Goal: Check status: Check status

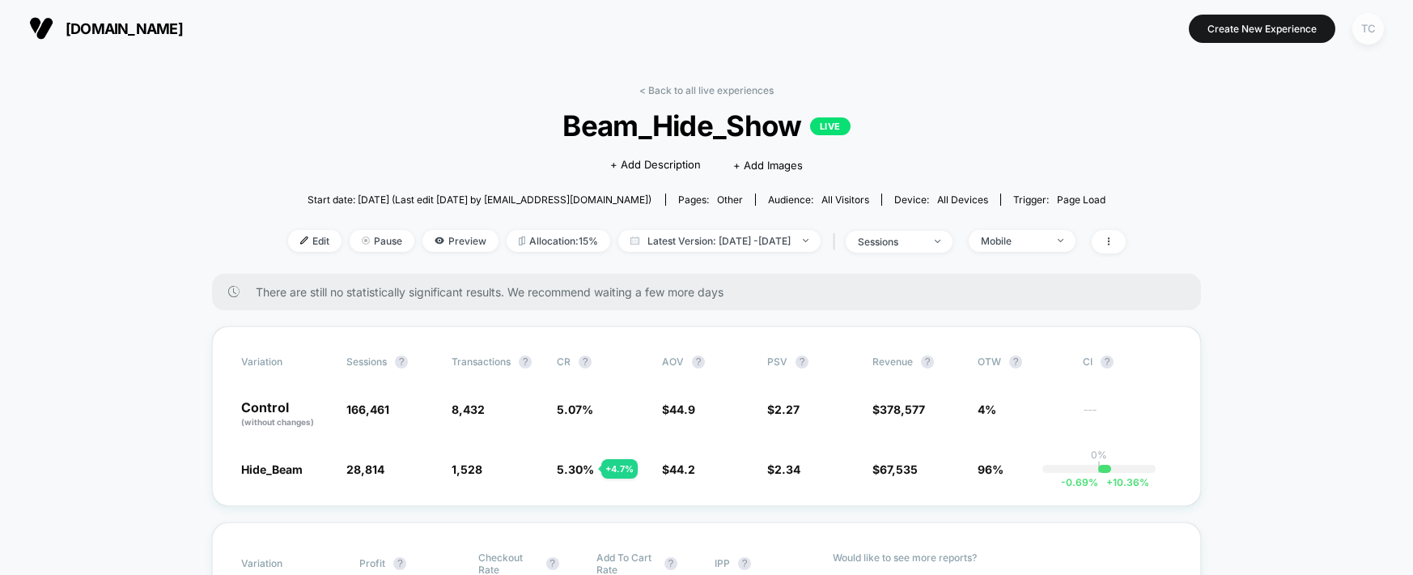
click at [1373, 20] on div "TC" at bounding box center [1369, 29] width 32 height 32
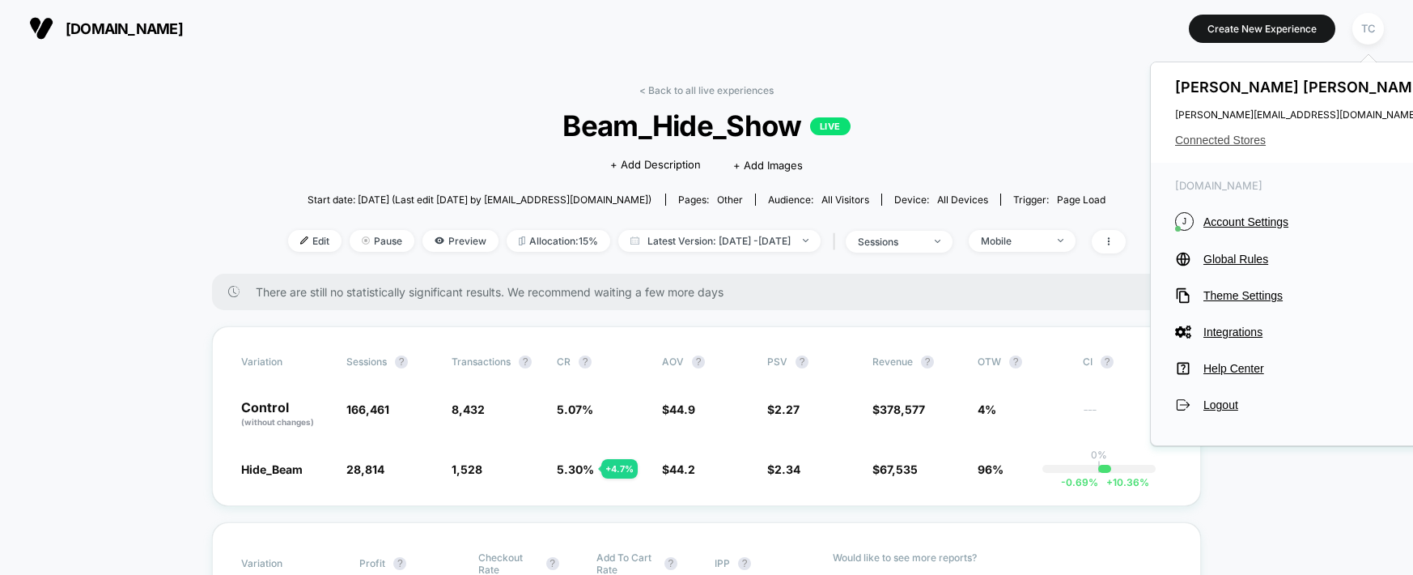
click at [1221, 137] on span "Connected Stores" at bounding box center [1303, 140] width 256 height 13
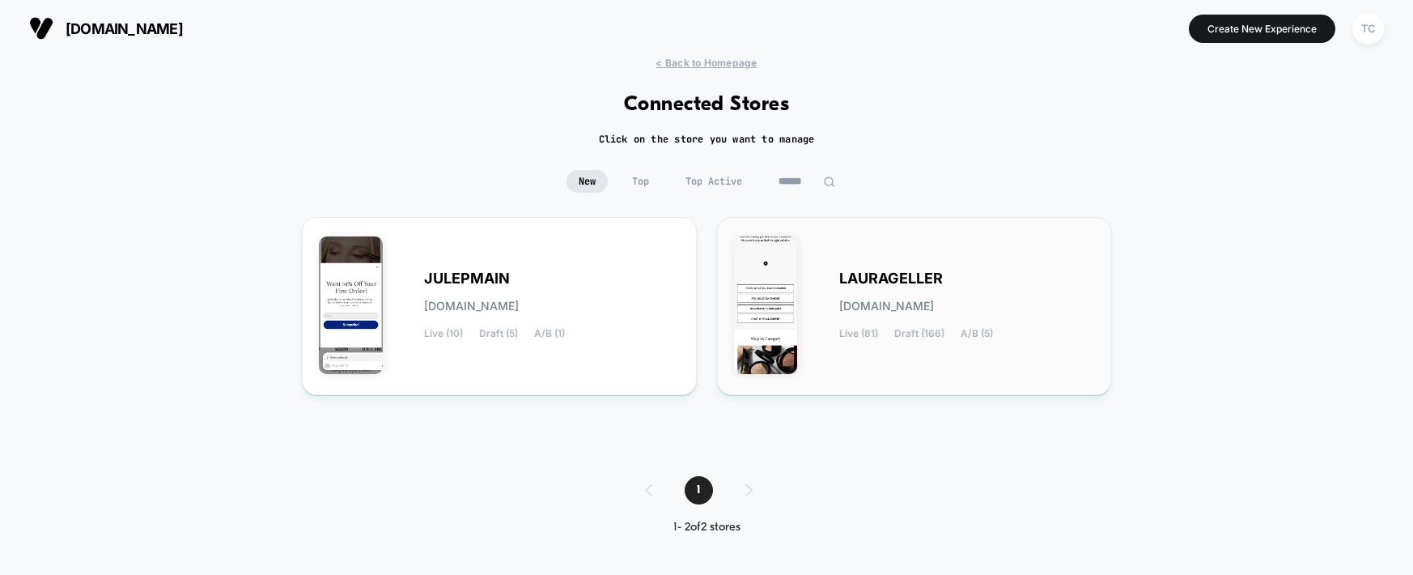
click at [865, 280] on span "LAURAGELLER" at bounding box center [891, 278] width 104 height 11
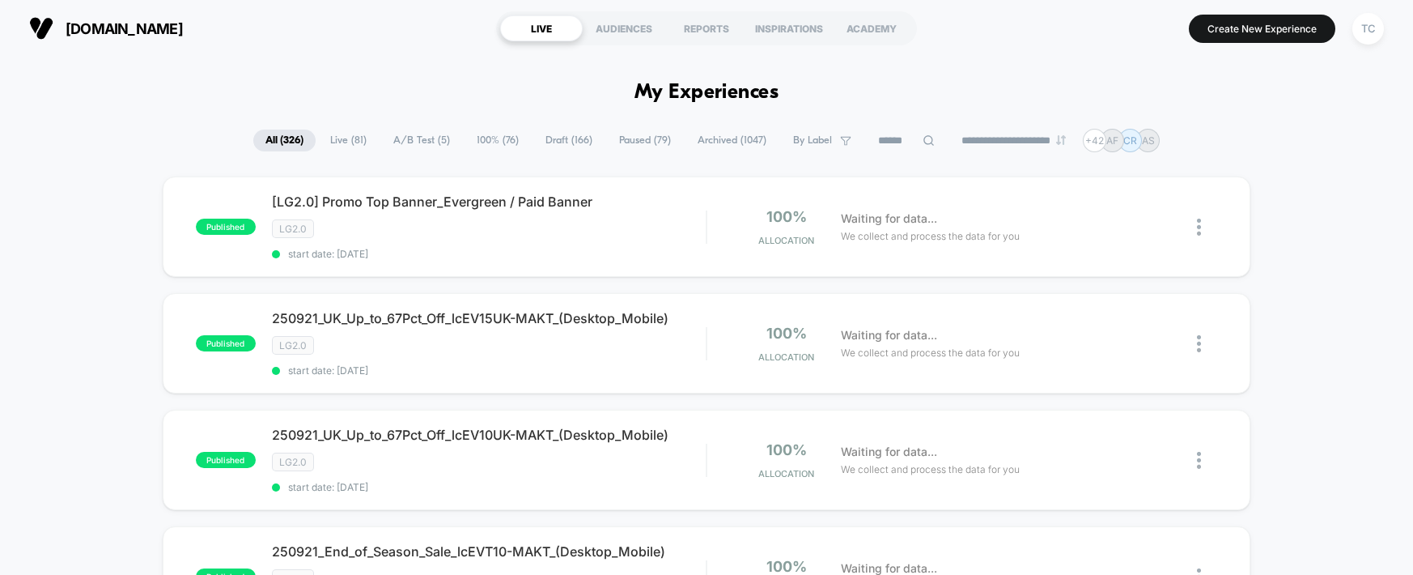
click at [413, 137] on span "A/B Test ( 5 )" at bounding box center [421, 141] width 81 height 22
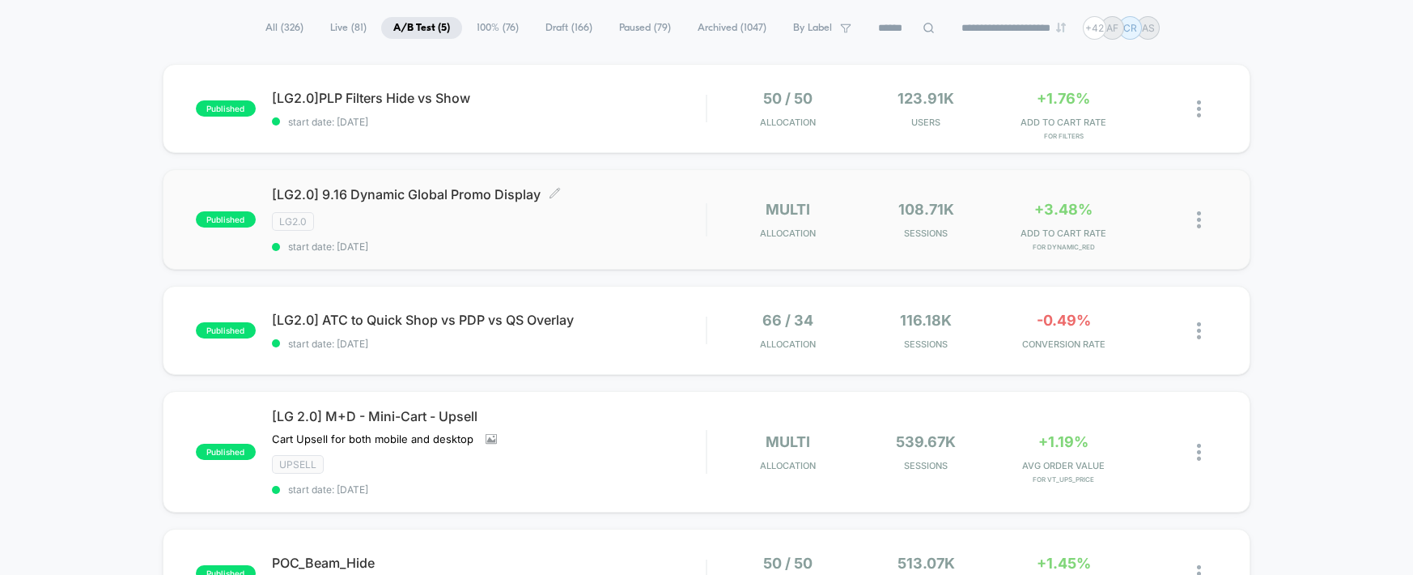
scroll to position [212, 0]
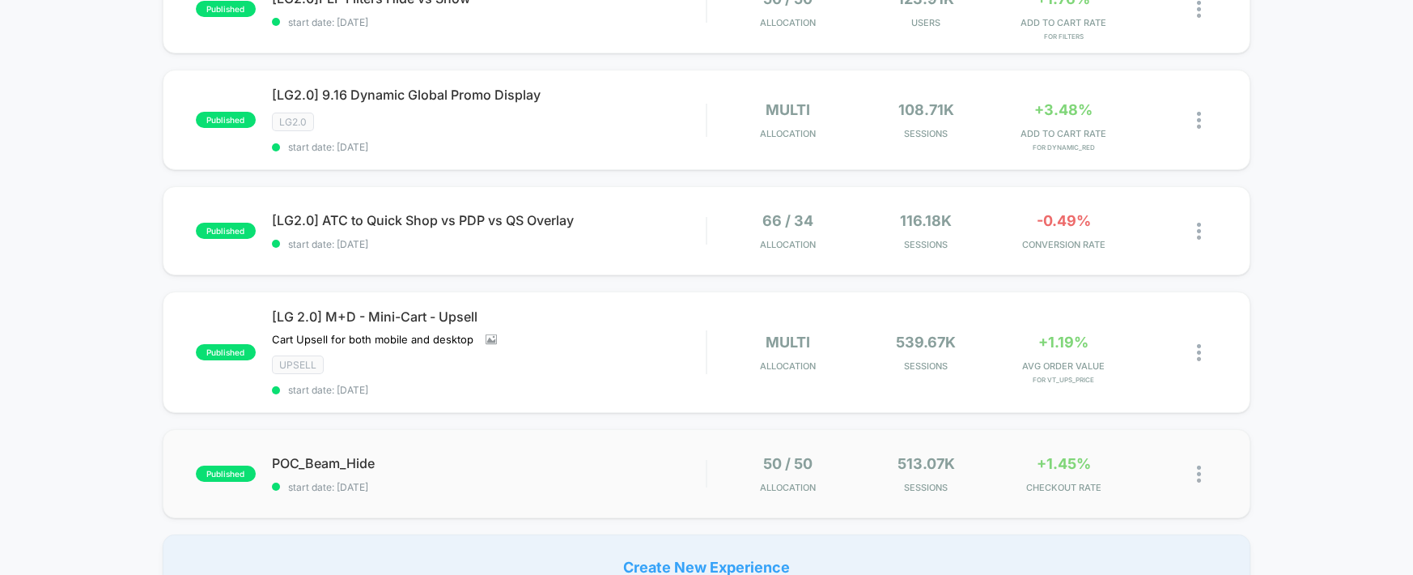
click at [440, 444] on div "published POC_Beam_Hide start date: [DATE] 50 / 50 Allocation 513.07k Sessions …" at bounding box center [707, 473] width 1088 height 89
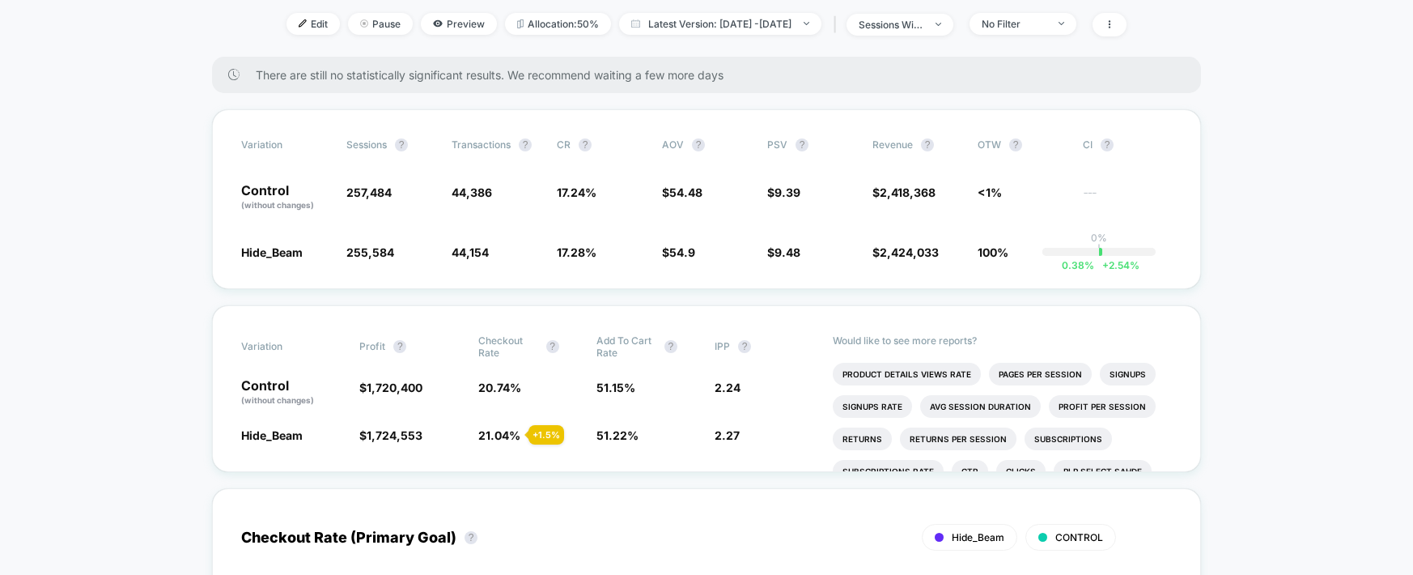
scroll to position [219, 0]
click at [762, 19] on span "Latest Version: [DATE] - [DATE]" at bounding box center [720, 22] width 202 height 22
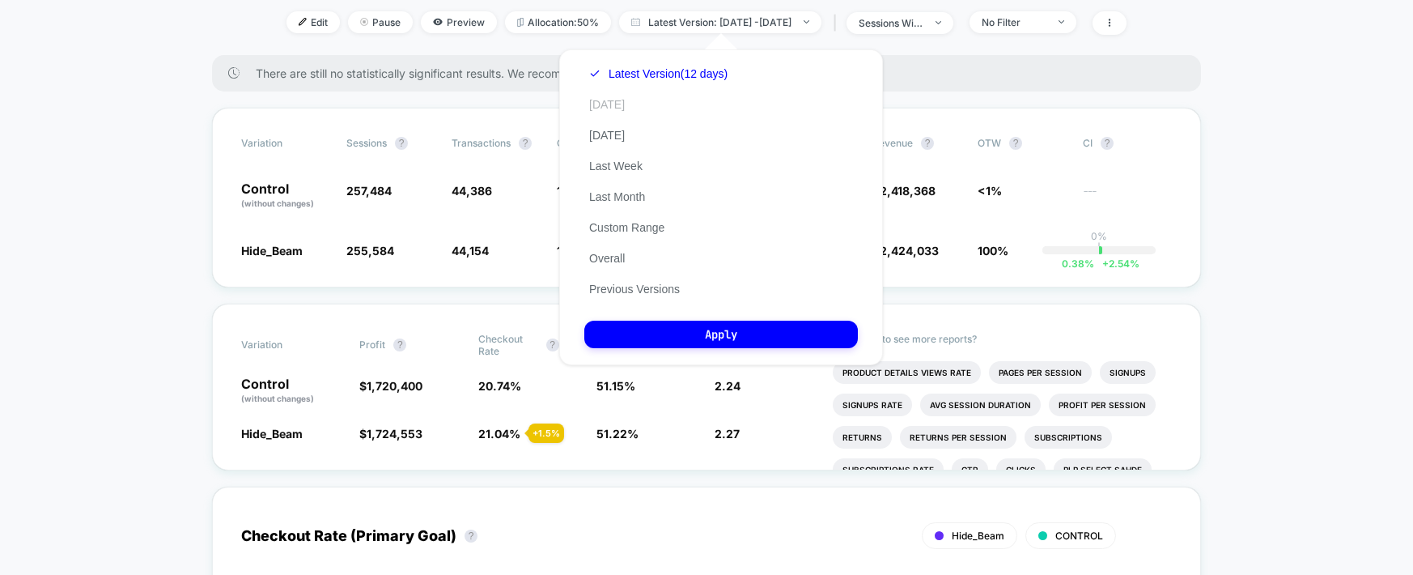
click at [615, 107] on button "[DATE]" at bounding box center [606, 104] width 45 height 15
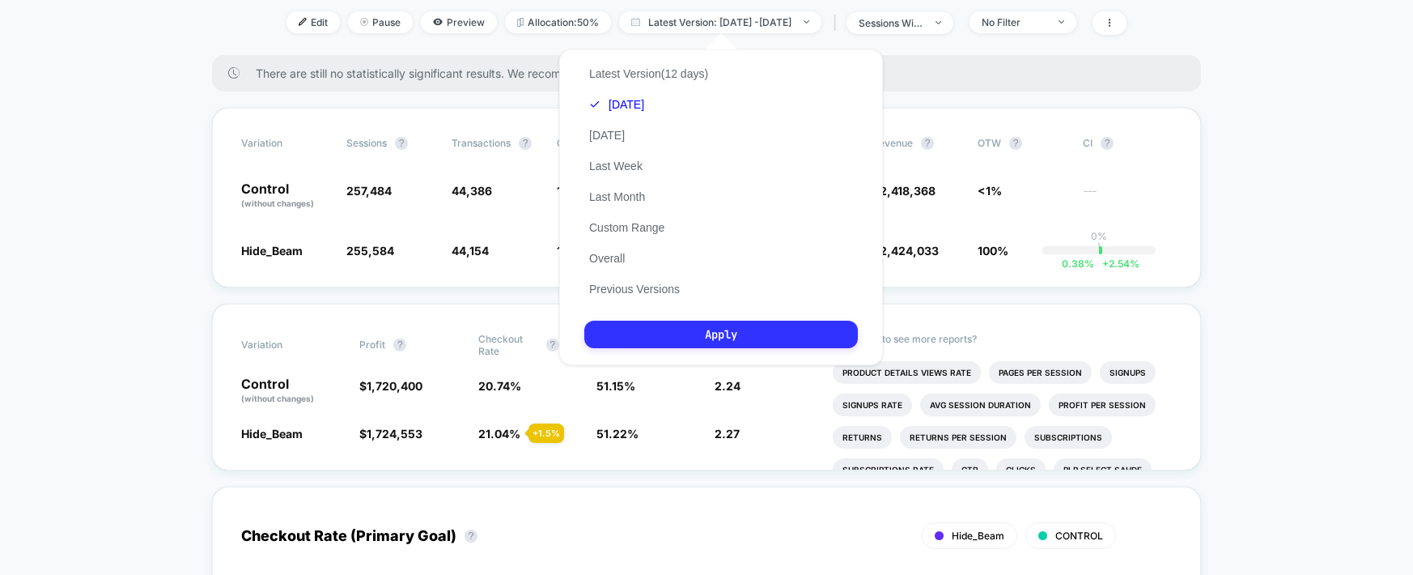
click at [713, 325] on button "Apply" at bounding box center [721, 335] width 274 height 28
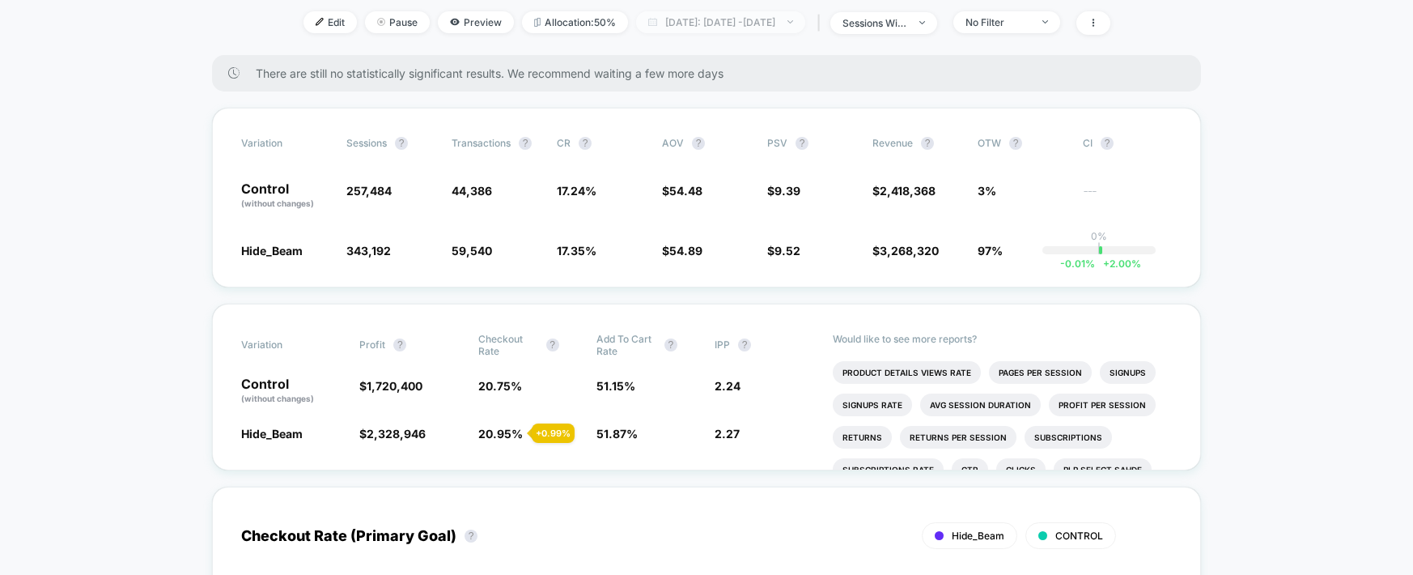
click at [745, 23] on span "[DATE]: [DATE] - [DATE]" at bounding box center [720, 22] width 169 height 22
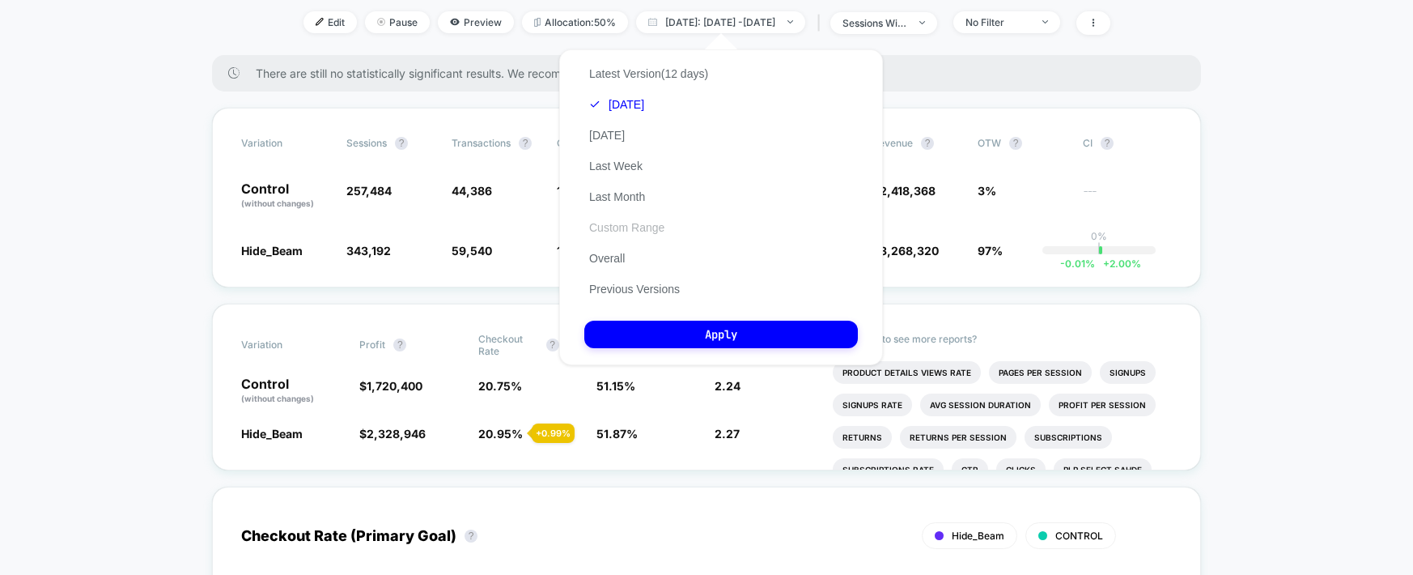
click at [626, 233] on button "Custom Range" at bounding box center [626, 227] width 85 height 15
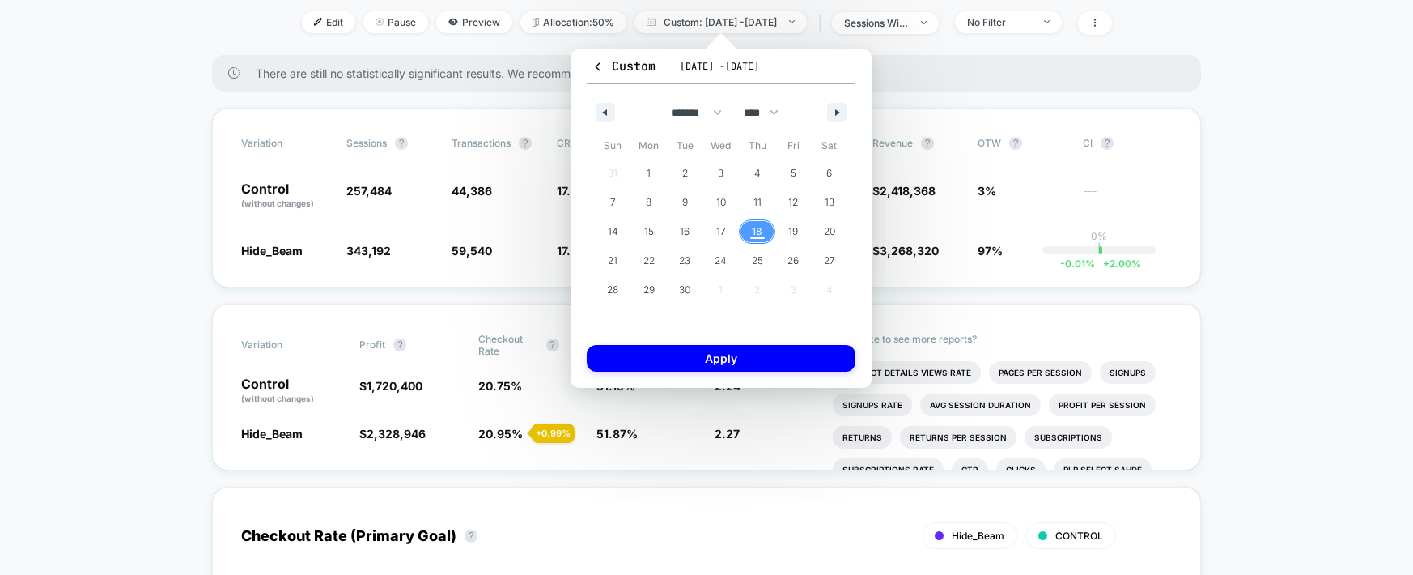
click at [750, 227] on span "18" at bounding box center [757, 231] width 36 height 21
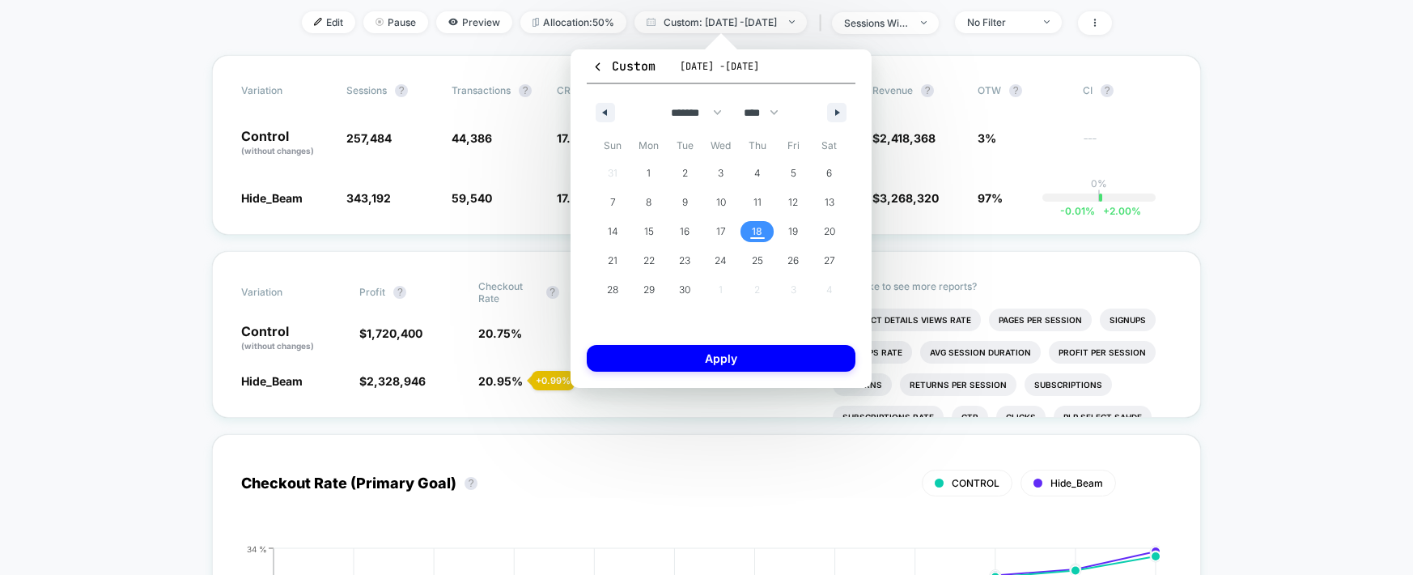
click at [752, 230] on span "18" at bounding box center [757, 231] width 11 height 29
click at [740, 355] on button "Apply" at bounding box center [721, 358] width 269 height 27
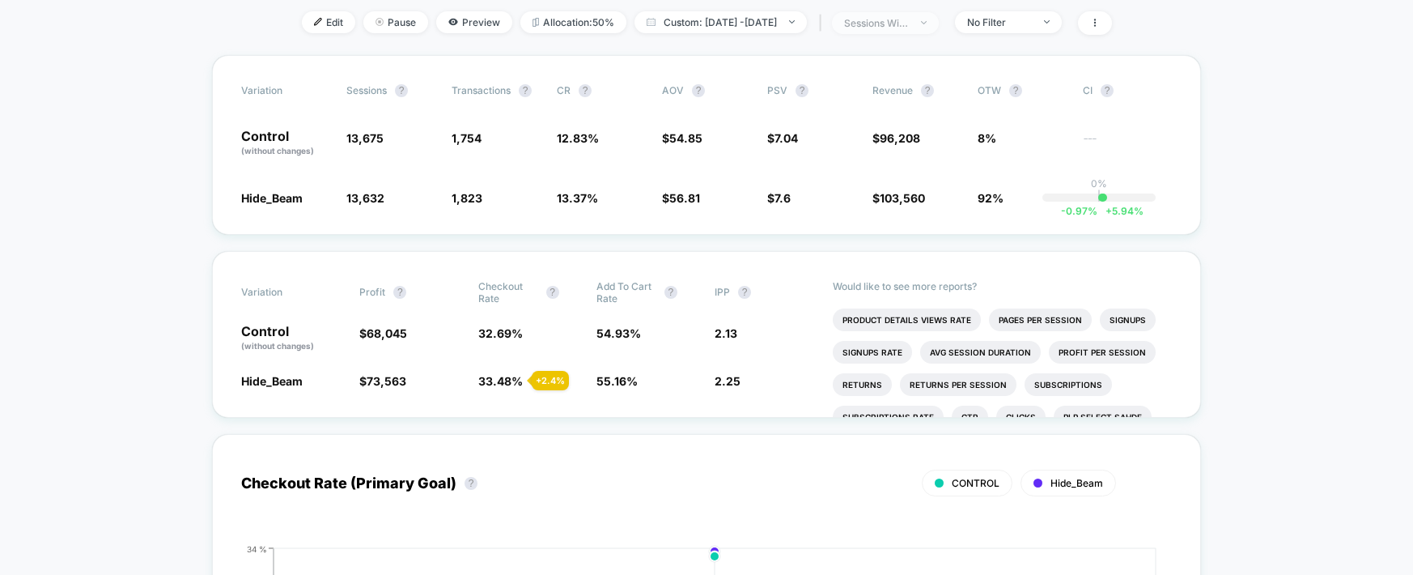
click at [939, 26] on span "sessions with impression" at bounding box center [885, 23] width 107 height 22
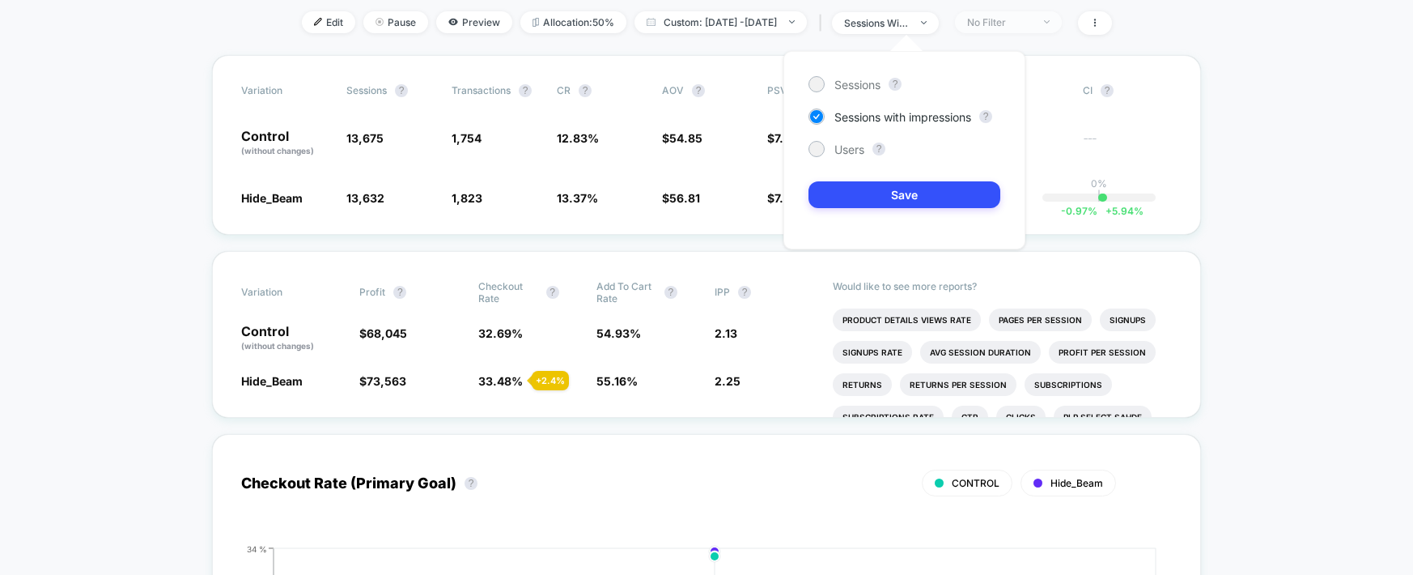
click at [1006, 23] on div "No Filter" at bounding box center [999, 22] width 65 height 12
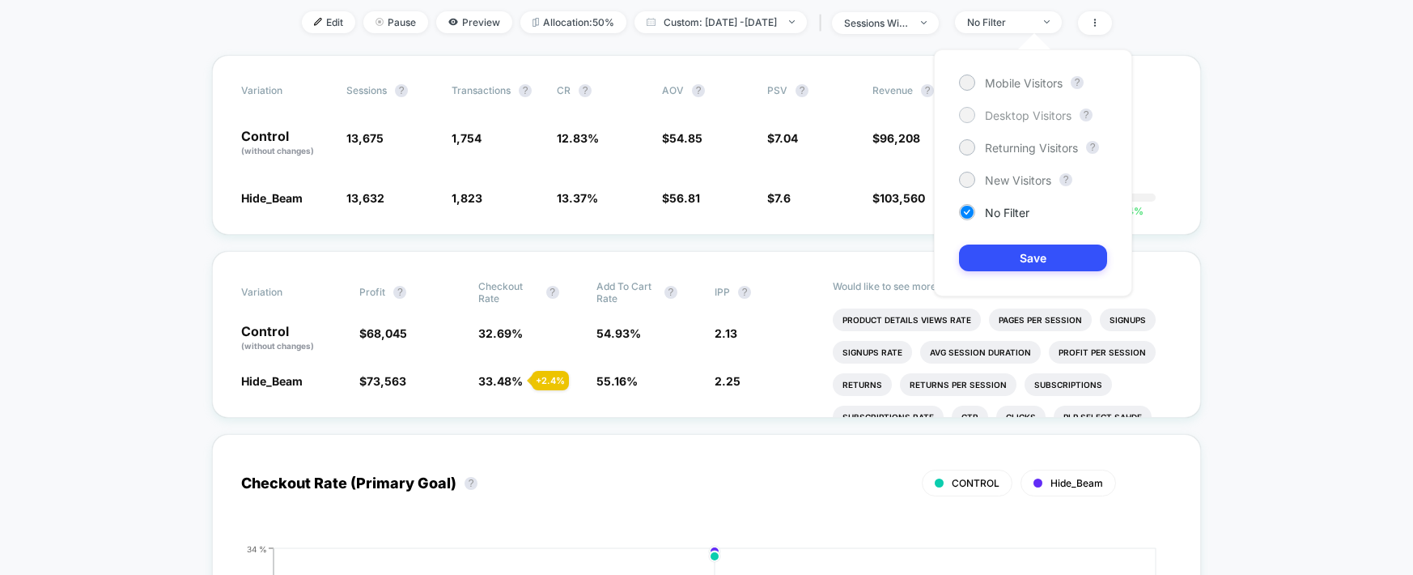
click at [1006, 114] on span "Desktop Visitors" at bounding box center [1028, 115] width 87 height 14
click at [1004, 257] on button "Save" at bounding box center [1033, 257] width 148 height 27
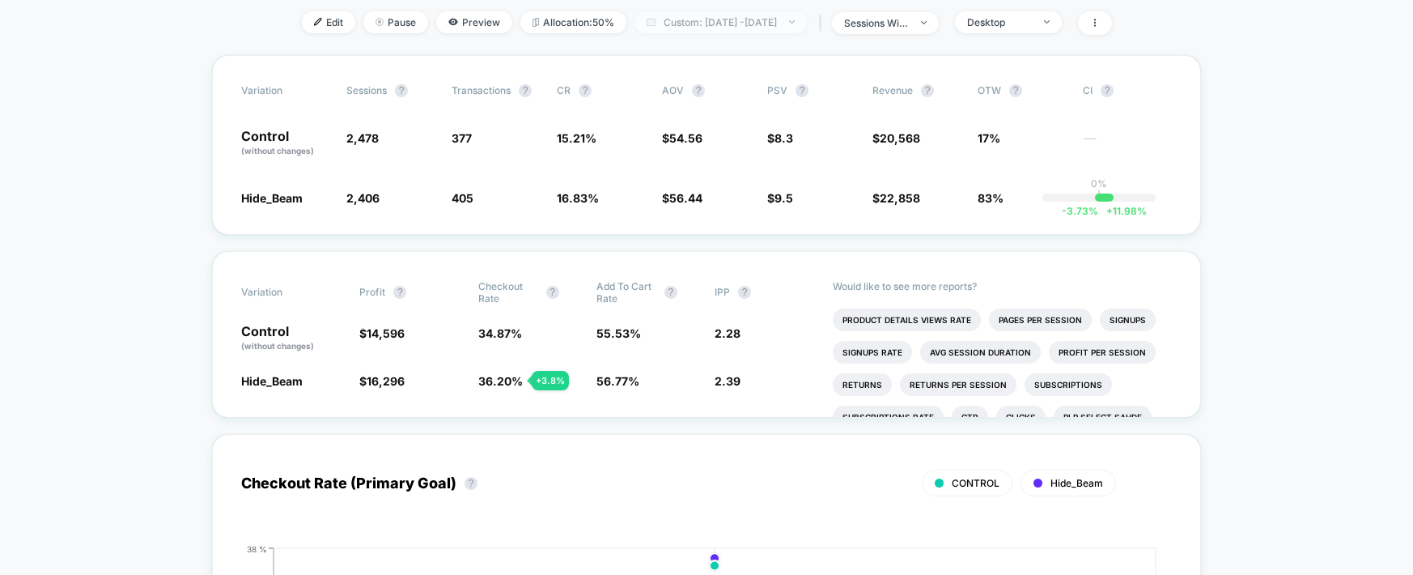
click at [719, 19] on span "Custom: [DATE] - [DATE]" at bounding box center [721, 22] width 172 height 22
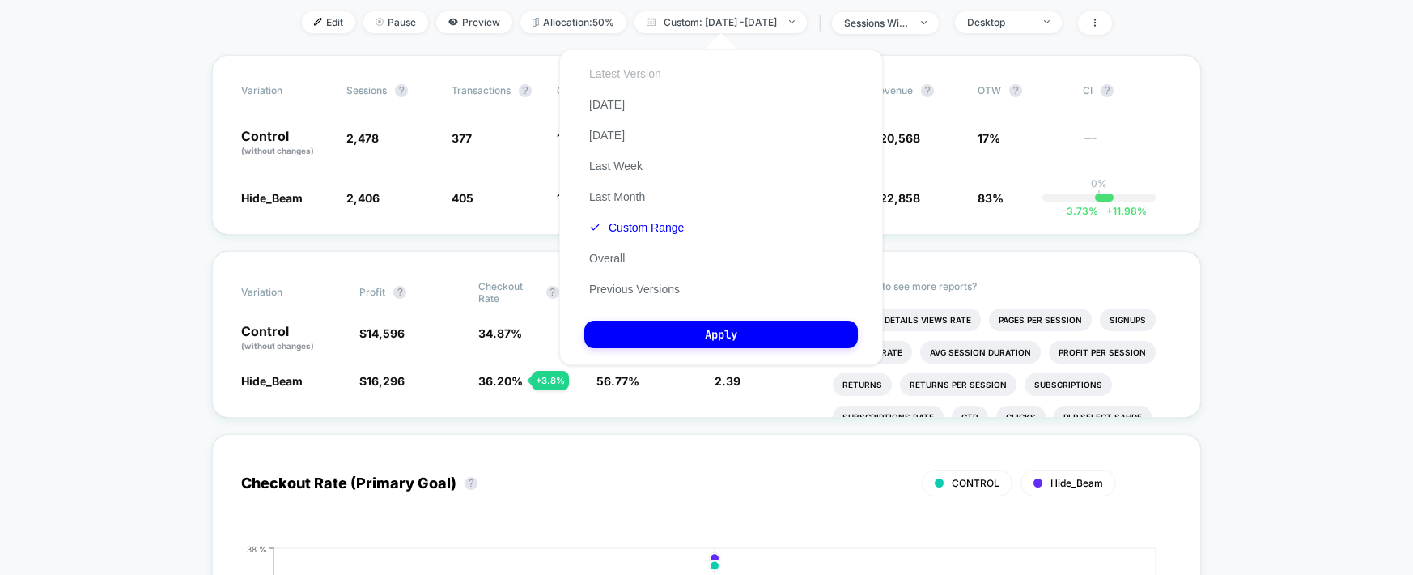
click at [622, 77] on button "Latest Version" at bounding box center [625, 73] width 82 height 15
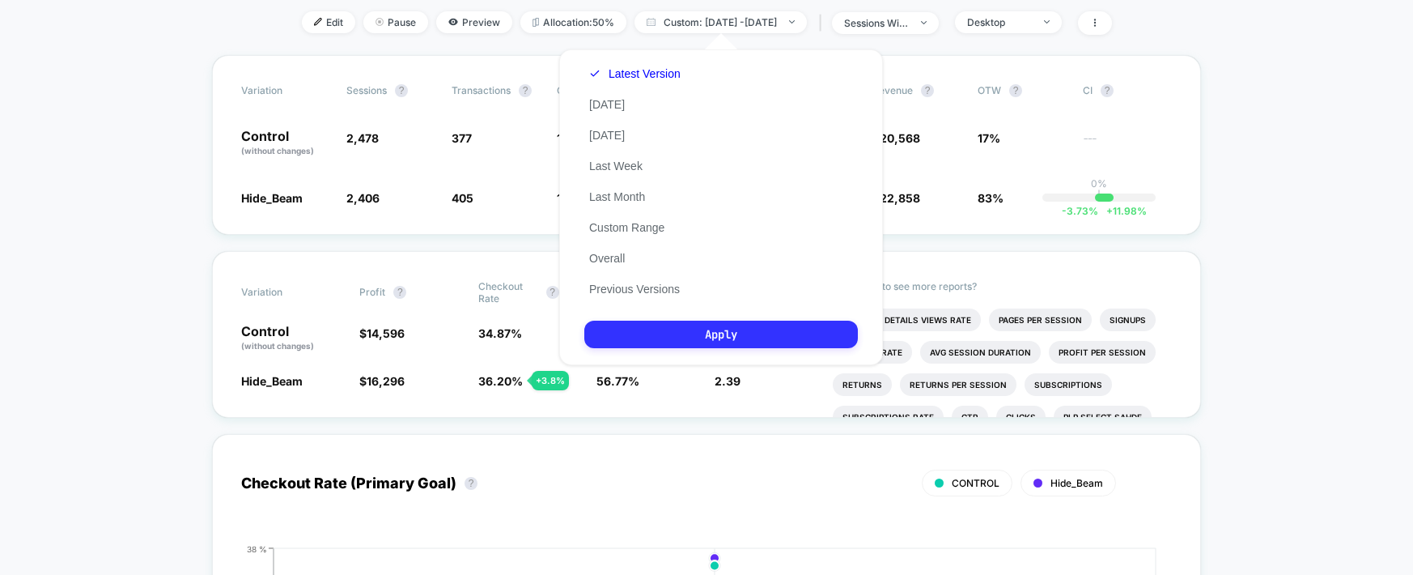
click at [727, 338] on button "Apply" at bounding box center [721, 335] width 274 height 28
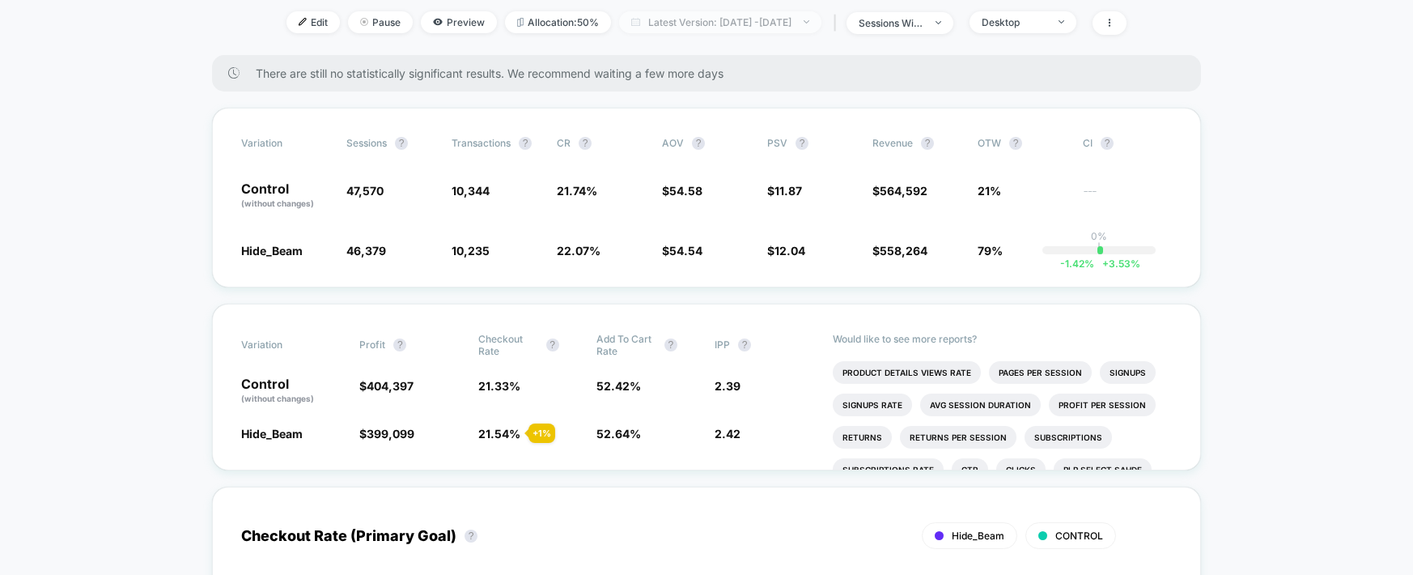
click at [729, 26] on span "Latest Version: [DATE] - [DATE]" at bounding box center [720, 22] width 202 height 22
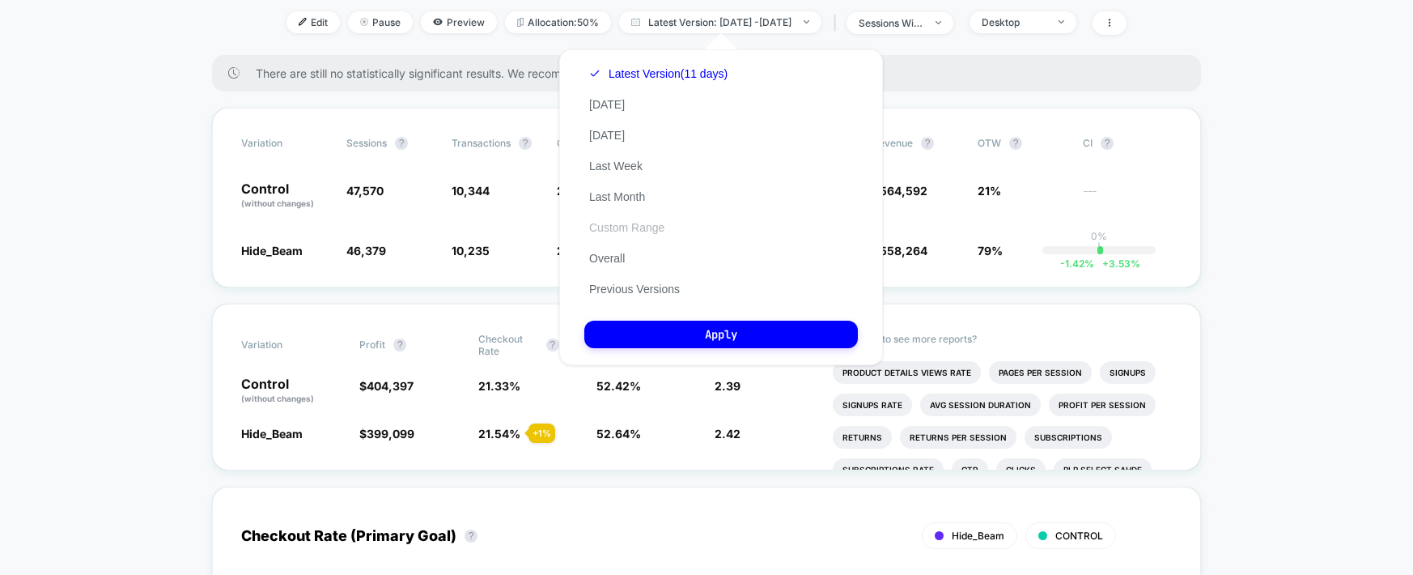
click at [631, 231] on button "Custom Range" at bounding box center [626, 227] width 85 height 15
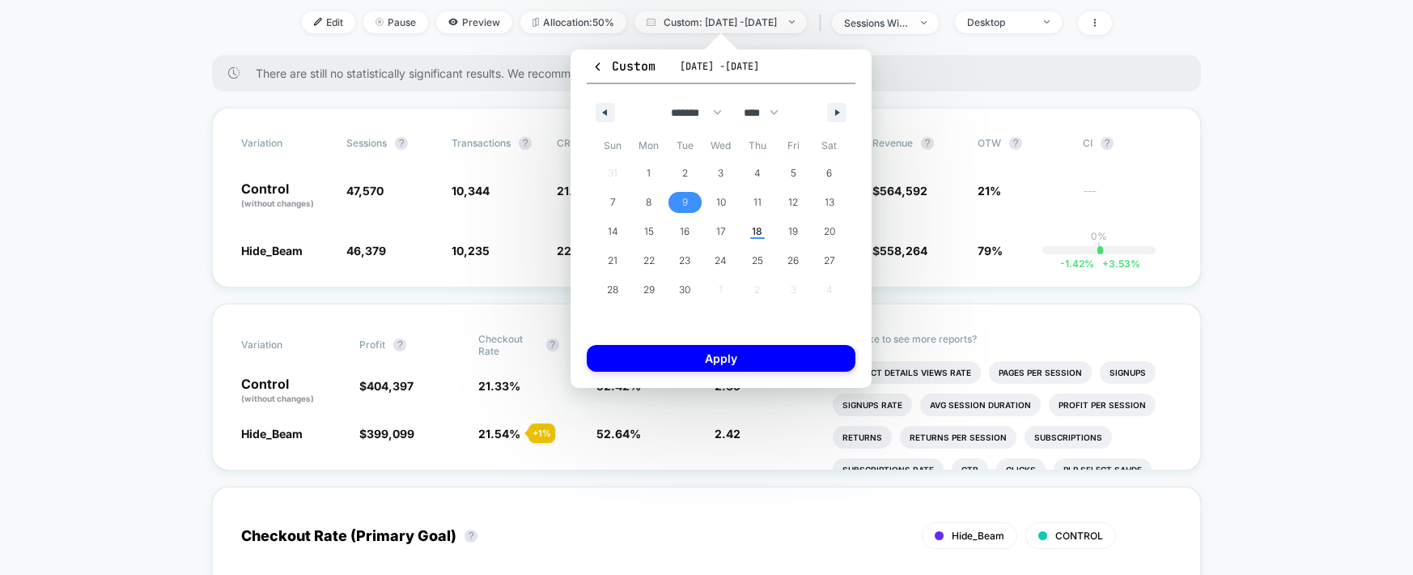
click at [686, 203] on span "9" at bounding box center [685, 202] width 6 height 29
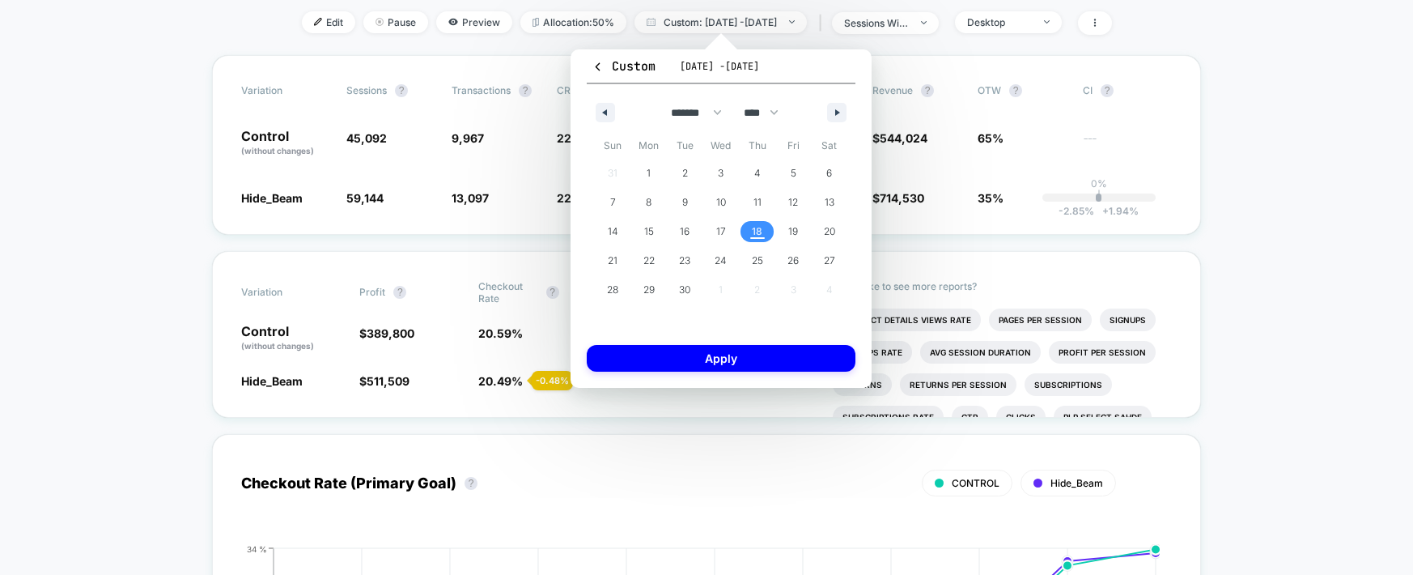
click at [759, 236] on span "18" at bounding box center [757, 231] width 11 height 29
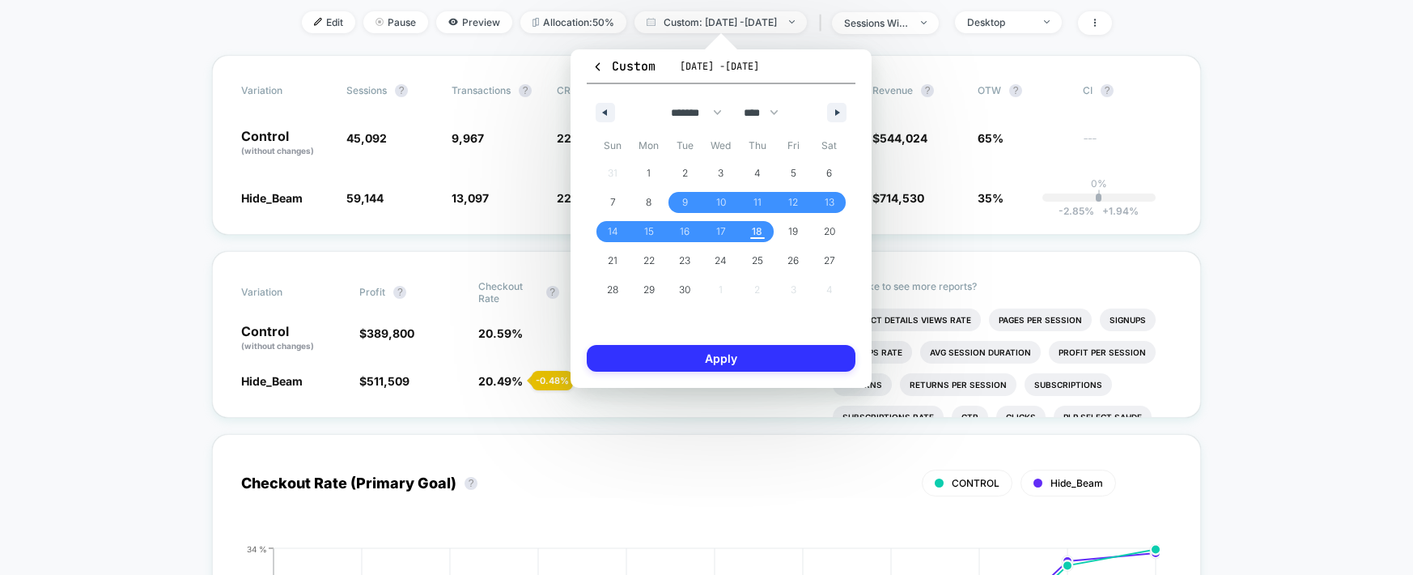
click at [727, 365] on button "Apply" at bounding box center [721, 358] width 269 height 27
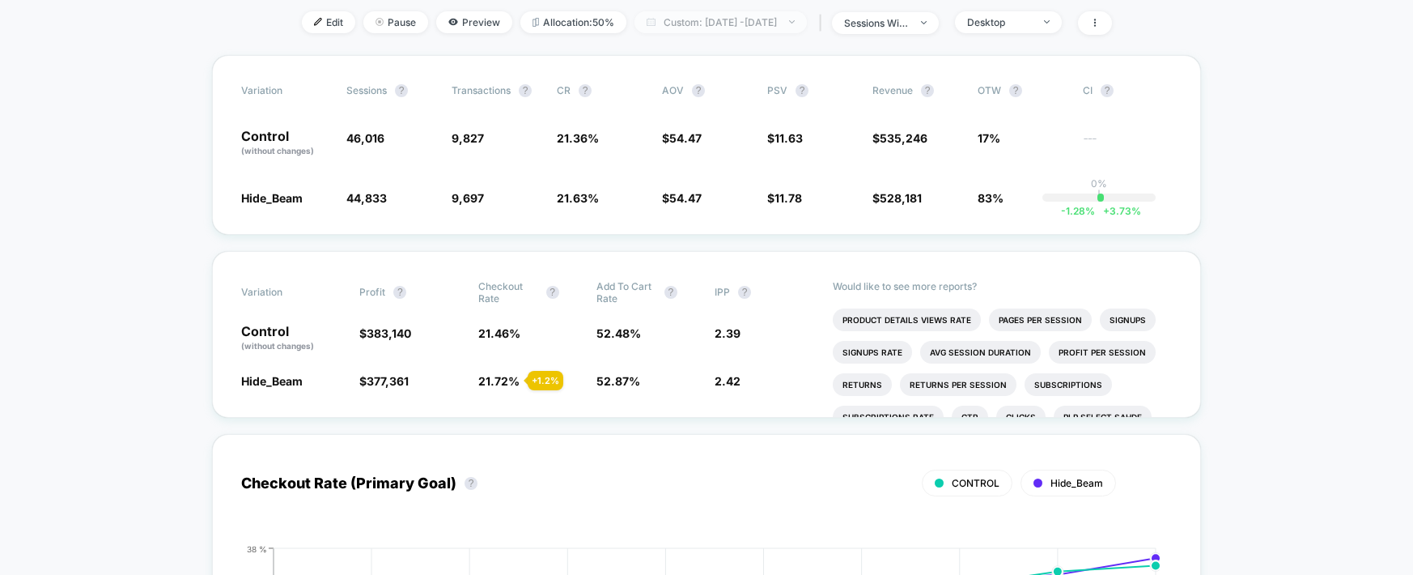
click at [739, 23] on span "Custom: [DATE] - [DATE]" at bounding box center [721, 22] width 172 height 22
